Goal: Navigation & Orientation: Find specific page/section

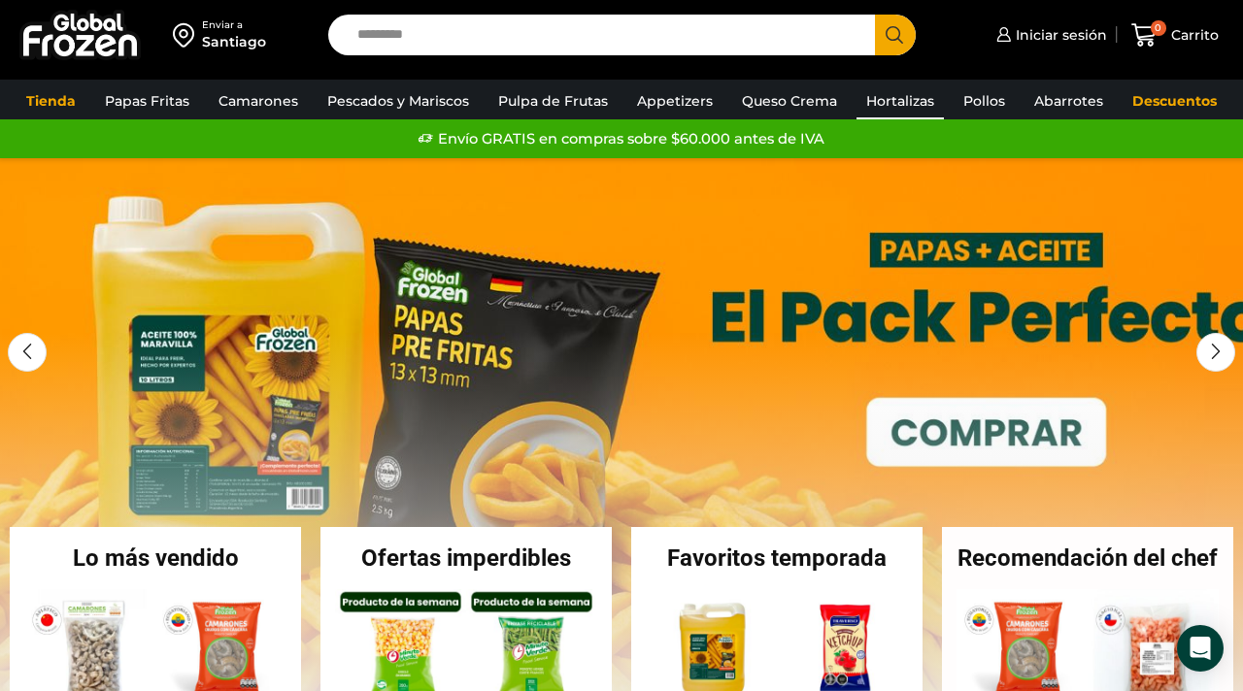
click at [883, 85] on link "Hortalizas" at bounding box center [899, 101] width 87 height 37
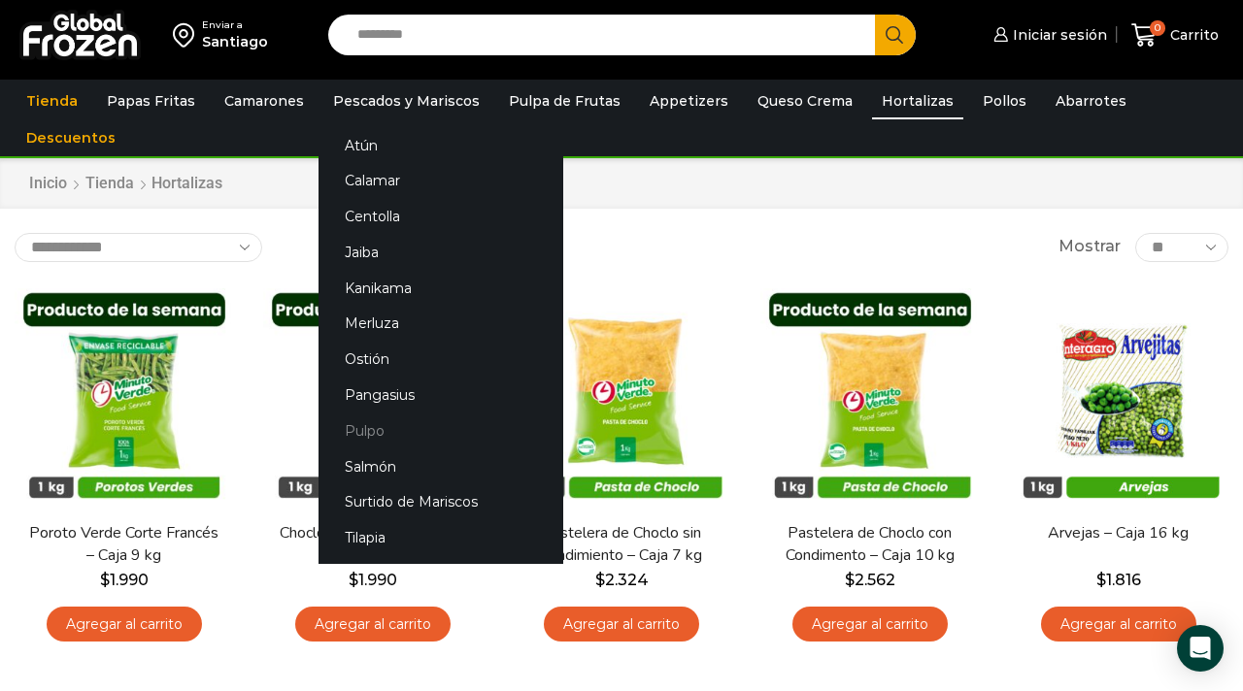
click at [365, 441] on link "Pulpo" at bounding box center [440, 431] width 245 height 36
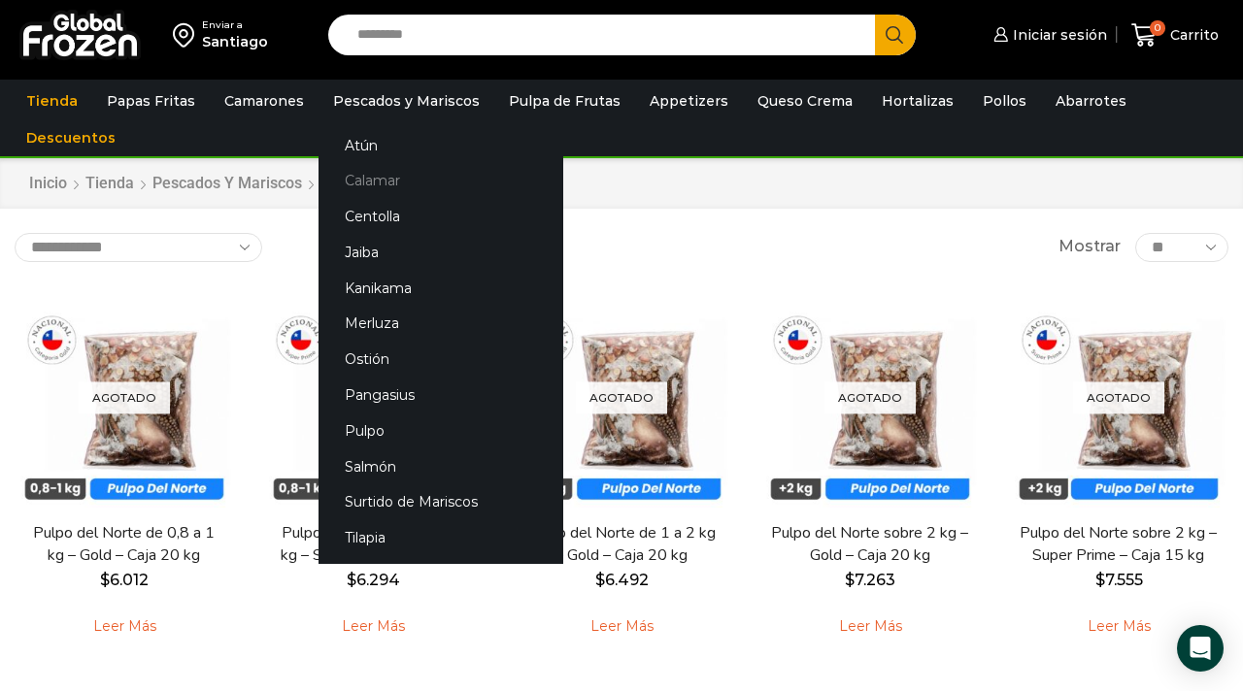
click at [368, 173] on link "Calamar" at bounding box center [440, 181] width 245 height 36
